Goal: Task Accomplishment & Management: Use online tool/utility

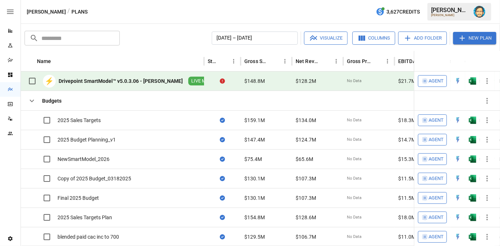
click at [487, 80] on icon "button" at bounding box center [487, 81] width 9 height 9
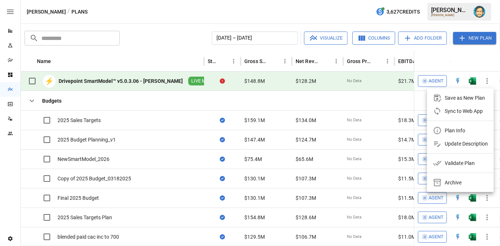
click at [455, 111] on div "Sync to Web App" at bounding box center [464, 111] width 38 height 9
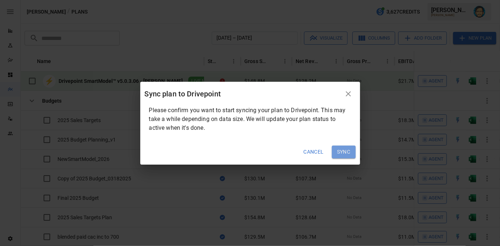
click at [343, 149] on button "Sync" at bounding box center [344, 151] width 24 height 13
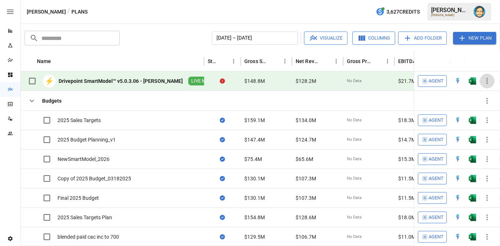
click at [484, 78] on icon "button" at bounding box center [487, 81] width 9 height 9
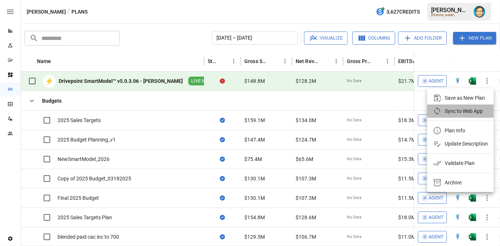
click at [445, 111] on div "Sync to Web App" at bounding box center [464, 111] width 38 height 9
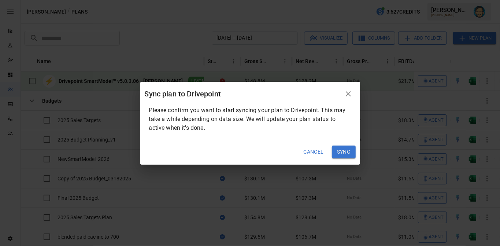
click at [339, 152] on button "Sync" at bounding box center [344, 151] width 24 height 13
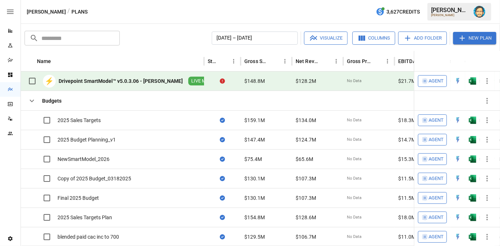
click at [487, 83] on icon "button" at bounding box center [487, 81] width 9 height 9
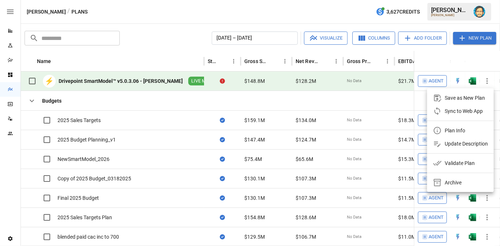
click at [450, 128] on div "Plan Info" at bounding box center [455, 130] width 21 height 9
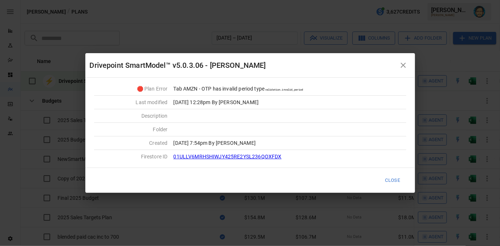
click at [405, 66] on icon "button" at bounding box center [403, 65] width 9 height 9
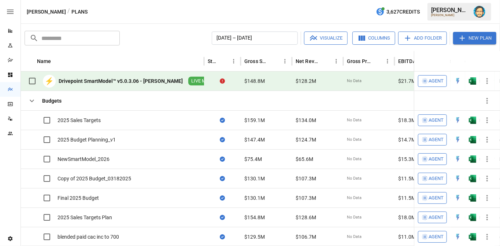
click at [238, 16] on div "[PERSON_NAME] / Plans 3,627 Credits [PERSON_NAME][GEOGRAPHIC_DATA]" at bounding box center [260, 11] width 479 height 23
